Goal: Task Accomplishment & Management: Use online tool/utility

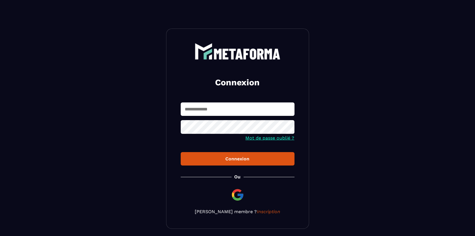
drag, startPoint x: 260, startPoint y: 102, endPoint x: 256, endPoint y: 107, distance: 6.9
click at [256, 107] on div "Connexion Mot de passe oublié ? Connexion [PERSON_NAME] membre ? Inscription" at bounding box center [237, 129] width 143 height 201
click at [256, 107] on input "text" at bounding box center [238, 109] width 114 height 13
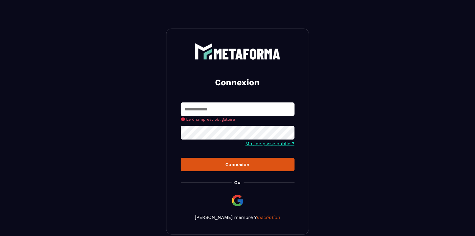
type input "**********"
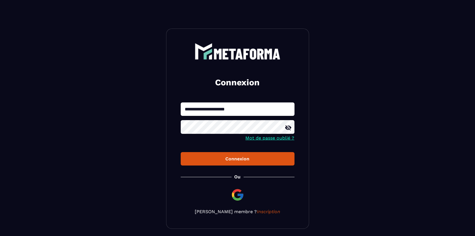
click at [258, 160] on div "Connexion" at bounding box center [237, 158] width 105 height 5
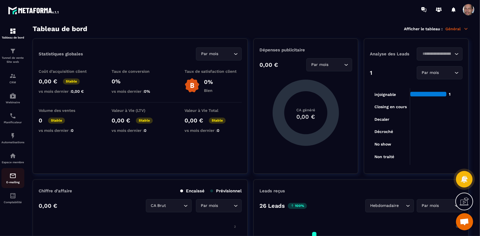
click at [12, 183] on p "E-mailing" at bounding box center [12, 182] width 23 height 3
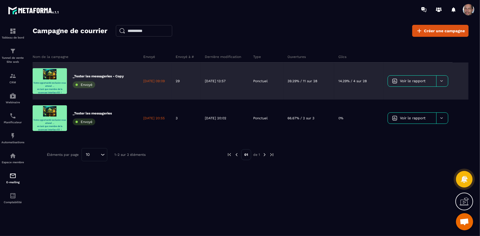
click at [295, 82] on p "39.29% / 11 sur 28" at bounding box center [303, 81] width 30 height 5
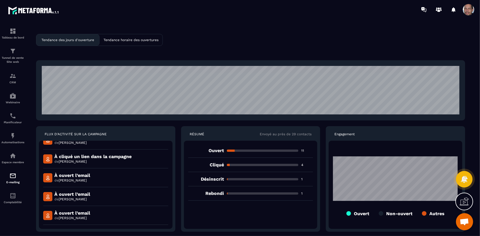
scroll to position [63, 0]
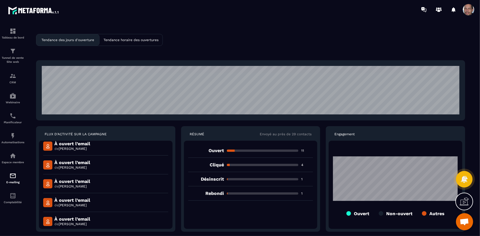
click at [217, 195] on p "Rebondi" at bounding box center [206, 193] width 36 height 5
click at [12, 173] on link "E-mailing" at bounding box center [12, 178] width 23 height 20
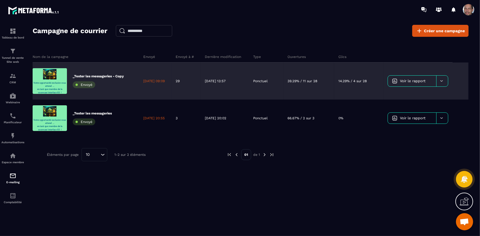
click at [443, 82] on icon at bounding box center [441, 81] width 4 height 4
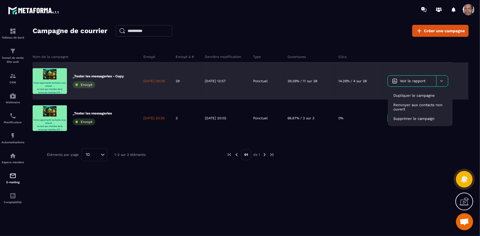
click at [127, 84] on div "_Tester les messageries - Copy Envoyé" at bounding box center [86, 81] width 106 height 37
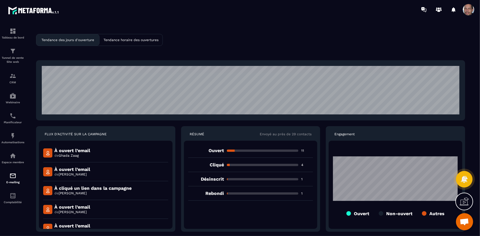
click at [217, 191] on div "Rebondi 1" at bounding box center [250, 194] width 125 height 14
click at [15, 79] on img at bounding box center [12, 76] width 7 height 7
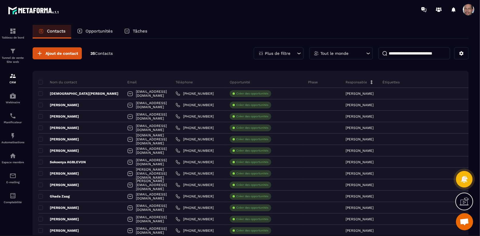
click at [293, 51] on div "Plus de filtre" at bounding box center [279, 53] width 50 height 12
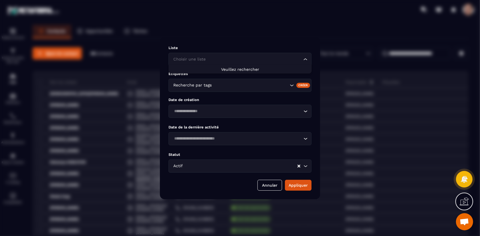
click at [293, 57] on input "Search for option" at bounding box center [237, 59] width 130 height 6
click at [286, 37] on div "Liste Choisir une liste Loading... Étiquettes Recherche par tags Créer Date de …" at bounding box center [240, 118] width 160 height 162
click at [283, 84] on input "Search for option" at bounding box center [250, 85] width 75 height 6
click at [288, 70] on div "Liste Choisir une liste Loading... Étiquettes Recherche par tags Créer Date de …" at bounding box center [240, 118] width 160 height 162
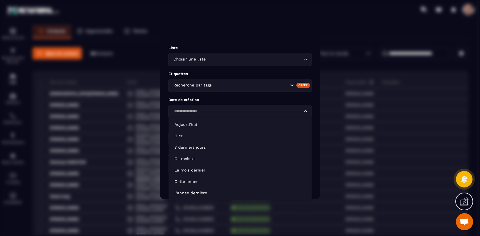
click at [286, 116] on div "Loading..." at bounding box center [239, 111] width 143 height 13
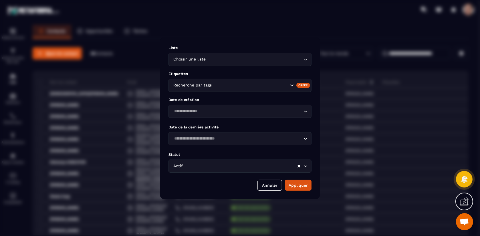
click at [287, 93] on div "Liste Choisir une liste Loading... Étiquettes Recherche par tags Créer Date de …" at bounding box center [240, 118] width 160 height 162
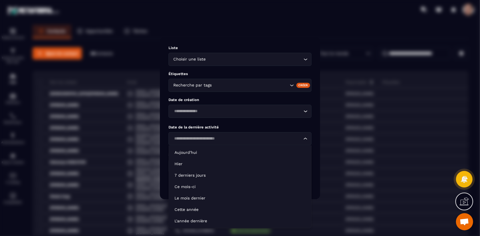
click at [300, 141] on input "Search for option" at bounding box center [237, 139] width 130 height 6
click at [294, 123] on div "Liste Choisir une liste Loading... Étiquettes Recherche par tags Créer Date de …" at bounding box center [240, 118] width 160 height 162
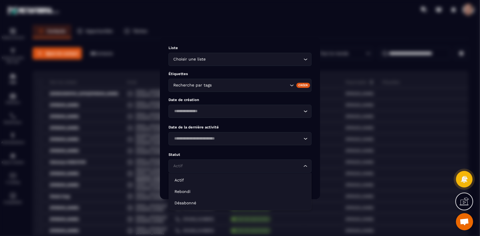
click at [305, 165] on icon "Search for option" at bounding box center [305, 166] width 6 height 6
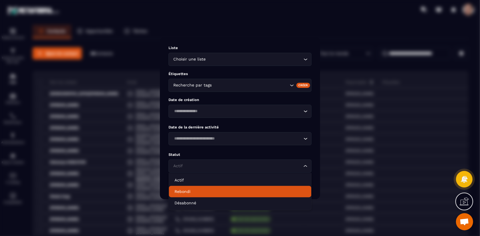
click at [239, 193] on p "Rebondi" at bounding box center [239, 192] width 131 height 6
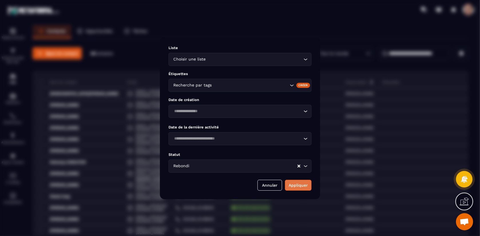
click at [306, 187] on button "Appliquer" at bounding box center [298, 185] width 27 height 11
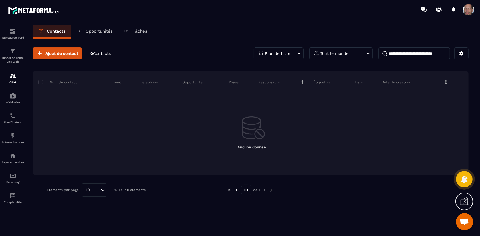
click at [289, 48] on div "Plus de filtre" at bounding box center [279, 53] width 50 height 12
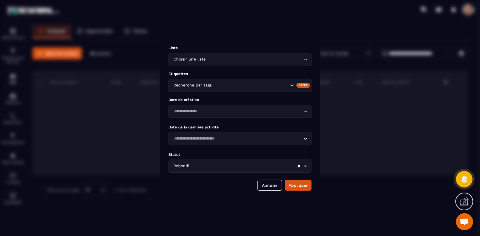
click at [250, 167] on div "Liste Choisir une liste Loading... Étiquettes Recherche par tags Créer Date de …" at bounding box center [240, 118] width 160 height 162
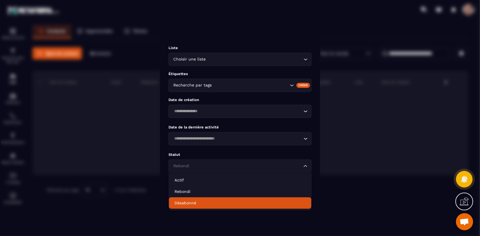
click at [202, 203] on p "Désabonné" at bounding box center [239, 203] width 131 height 6
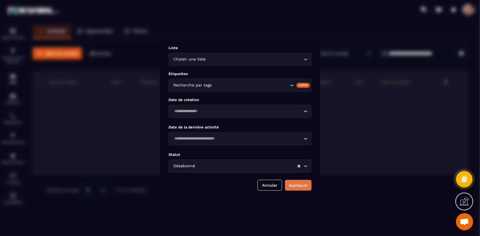
click at [303, 182] on button "Appliquer" at bounding box center [298, 185] width 27 height 11
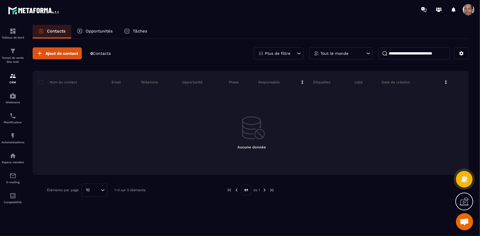
click at [297, 55] on icon at bounding box center [299, 54] width 6 height 6
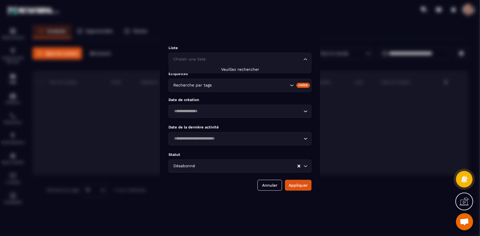
click at [306, 59] on icon "Search for option" at bounding box center [305, 60] width 6 height 6
click at [298, 78] on div "Étiquettes Recherche par tags Créer" at bounding box center [239, 82] width 143 height 20
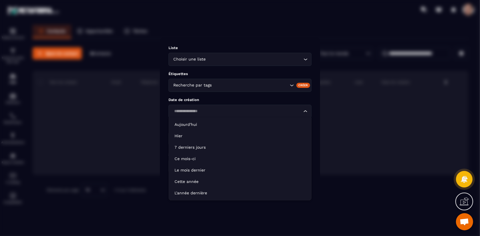
click at [307, 112] on icon "Search for option" at bounding box center [305, 112] width 6 height 6
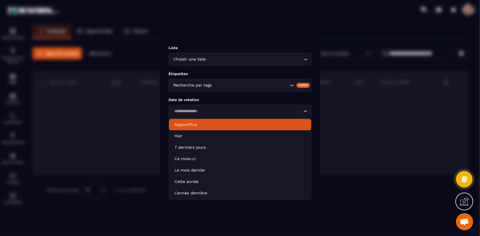
click at [287, 122] on p "Aujourd'hui" at bounding box center [239, 125] width 131 height 6
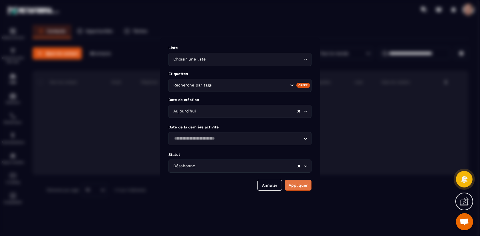
click at [288, 183] on button "Appliquer" at bounding box center [298, 185] width 27 height 11
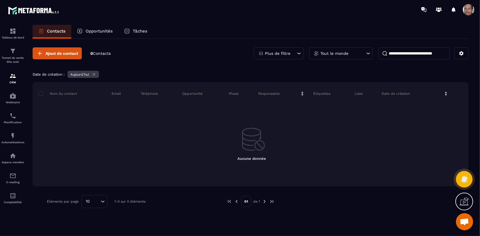
click at [349, 55] on div "Tout le monde" at bounding box center [340, 53] width 63 height 12
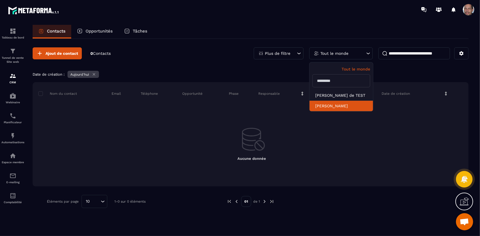
click at [345, 106] on li "[PERSON_NAME]" at bounding box center [340, 106] width 63 height 11
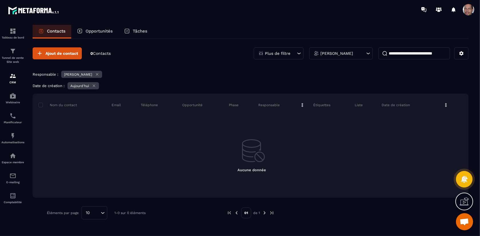
click at [414, 54] on input at bounding box center [413, 53] width 71 height 12
click at [98, 29] on p "Opportunités" at bounding box center [98, 31] width 27 height 5
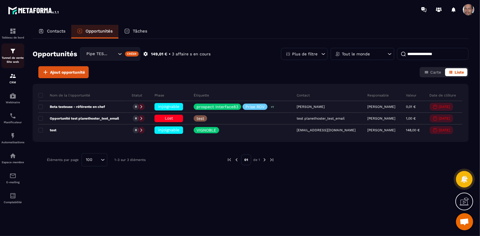
click at [14, 55] on div "Tunnel de vente Site web" at bounding box center [12, 56] width 23 height 16
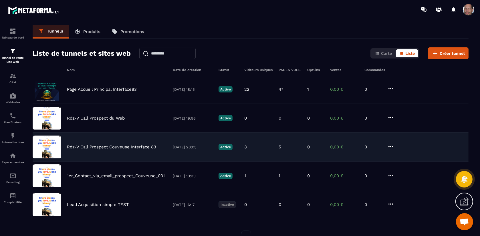
drag, startPoint x: 133, startPoint y: 145, endPoint x: 121, endPoint y: 144, distance: 12.3
click at [121, 144] on div "Rdz-V Call Prospect Couveuse Interface 83 [DATE] 20:05 Active 3 5 0 0,00 € 0" at bounding box center [251, 147] width 436 height 29
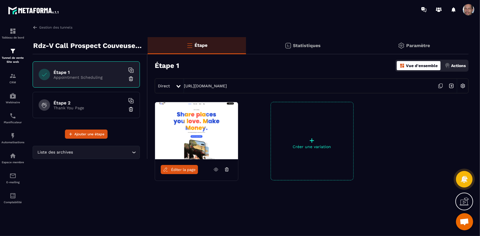
click at [302, 45] on p "Statistiques" at bounding box center [307, 45] width 28 height 5
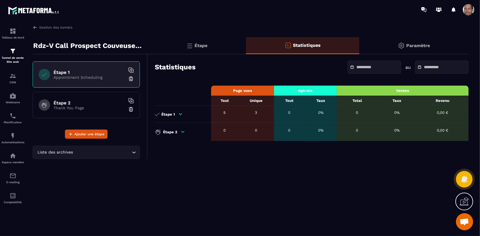
click at [181, 116] on icon at bounding box center [180, 114] width 5 height 5
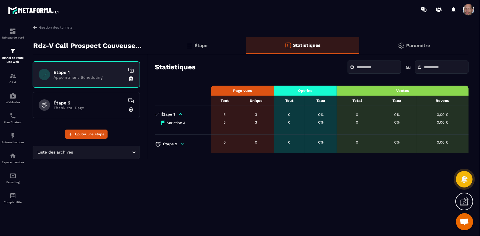
click at [185, 143] on icon at bounding box center [182, 143] width 5 height 5
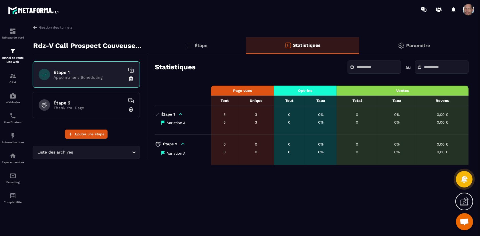
click at [325, 123] on div "0%" at bounding box center [320, 122] width 26 height 4
click at [197, 128] on td "Étape 1 Variation A" at bounding box center [183, 120] width 56 height 29
click at [172, 125] on p "Variation A" at bounding box center [176, 123] width 19 height 4
click at [432, 48] on div "Paramètre" at bounding box center [413, 45] width 109 height 17
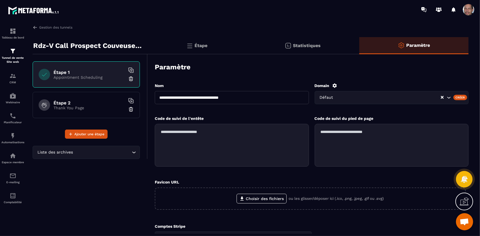
click at [321, 46] on div "Statistiques" at bounding box center [302, 45] width 113 height 17
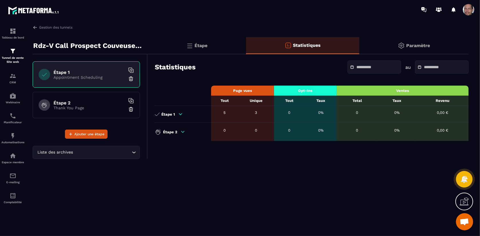
click at [208, 48] on div "Étape" at bounding box center [196, 45] width 98 height 17
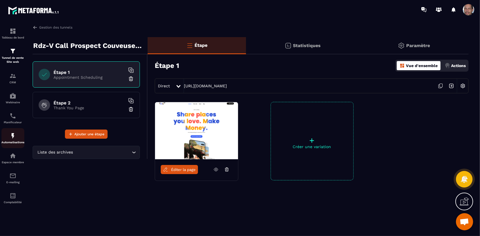
click at [15, 135] on img at bounding box center [12, 136] width 7 height 7
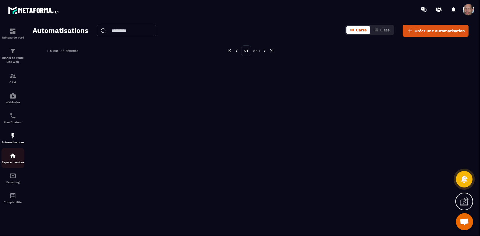
click at [14, 157] on img at bounding box center [12, 156] width 7 height 7
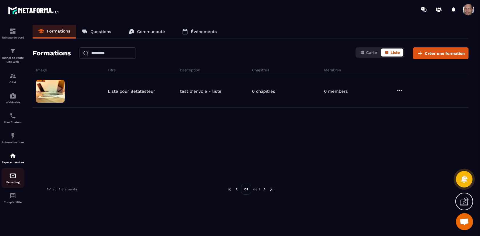
click at [17, 181] on div "E-mailing" at bounding box center [12, 178] width 23 height 11
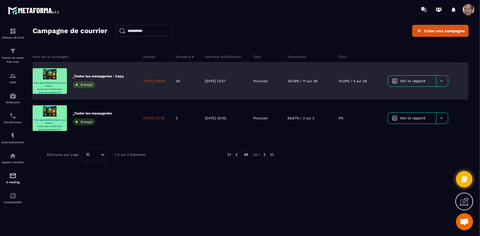
click at [405, 79] on span "Voir le rapport" at bounding box center [412, 81] width 25 height 4
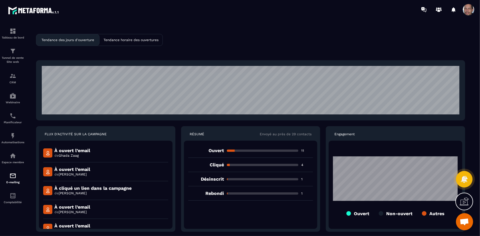
click at [433, 214] on p "Autres" at bounding box center [436, 213] width 15 height 5
drag, startPoint x: 380, startPoint y: 212, endPoint x: 367, endPoint y: 211, distance: 12.9
click at [378, 211] on div "Ouvert Non-ouvert Autres" at bounding box center [395, 213] width 125 height 5
click at [345, 214] on div "Ouvert Non-ouvert Autres" at bounding box center [395, 213] width 125 height 5
click at [118, 40] on p "Tendance horaire des ouvertures" at bounding box center [130, 40] width 55 height 4
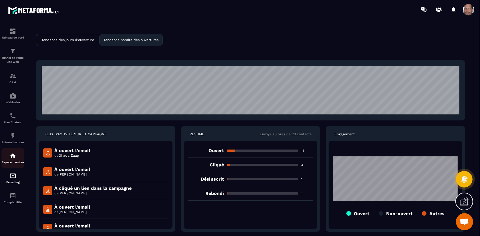
click at [21, 162] on p "Espace membre" at bounding box center [12, 162] width 23 height 3
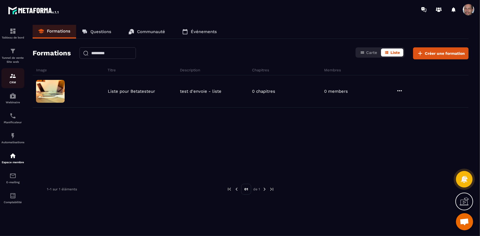
click at [17, 79] on div "CRM" at bounding box center [12, 78] width 23 height 11
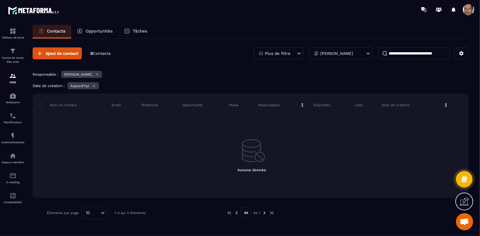
click at [99, 75] on icon at bounding box center [97, 74] width 4 height 4
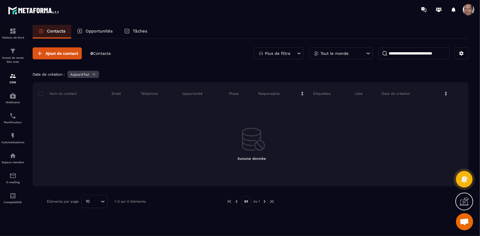
click at [98, 73] on div "Aujourd'hui" at bounding box center [82, 74] width 31 height 7
click at [95, 74] on icon at bounding box center [94, 74] width 2 height 2
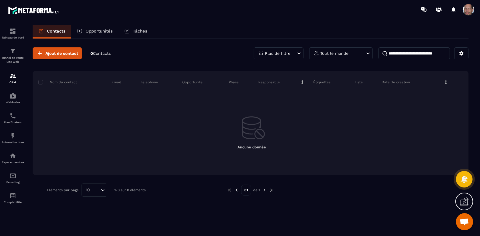
click at [103, 29] on p "Opportunités" at bounding box center [98, 31] width 27 height 5
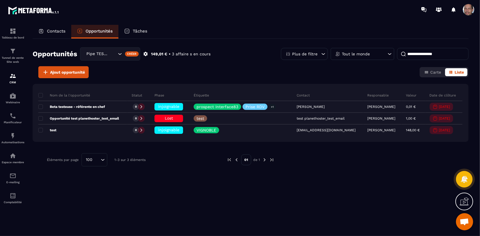
click at [139, 33] on p "Tâches" at bounding box center [140, 31] width 15 height 5
